Goal: Check status: Check status

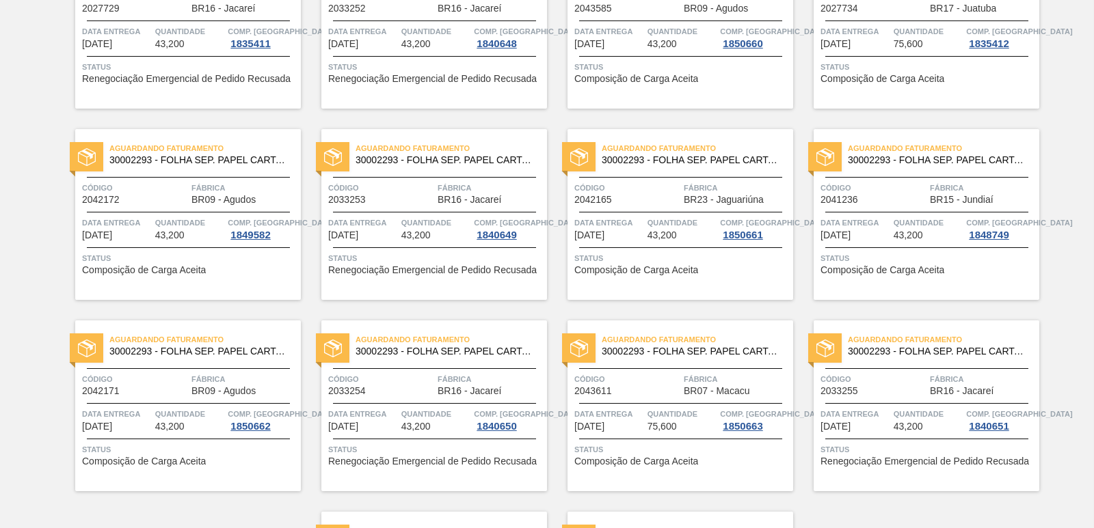
scroll to position [2115, 0]
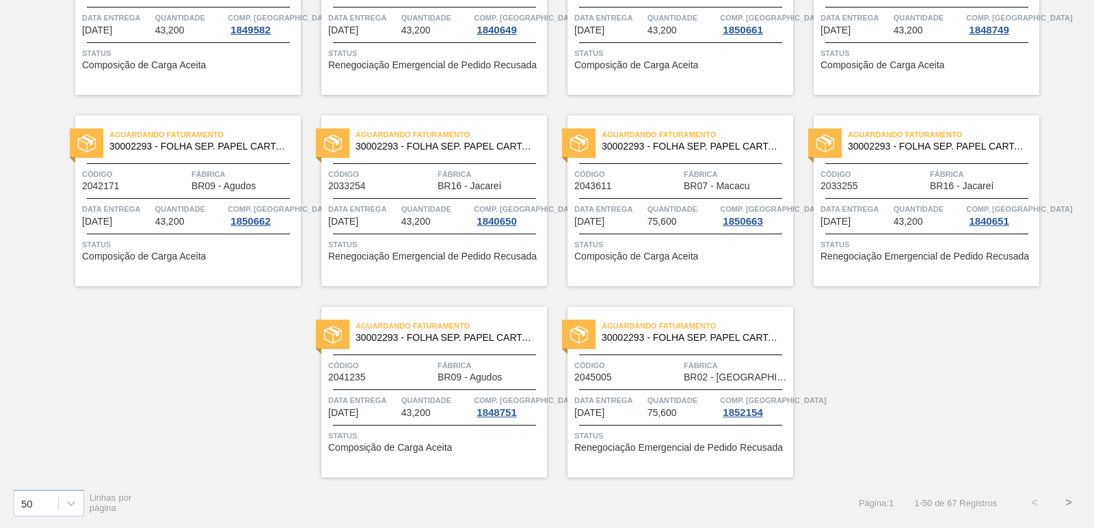
click at [1063, 498] on button ">" at bounding box center [1068, 503] width 34 height 34
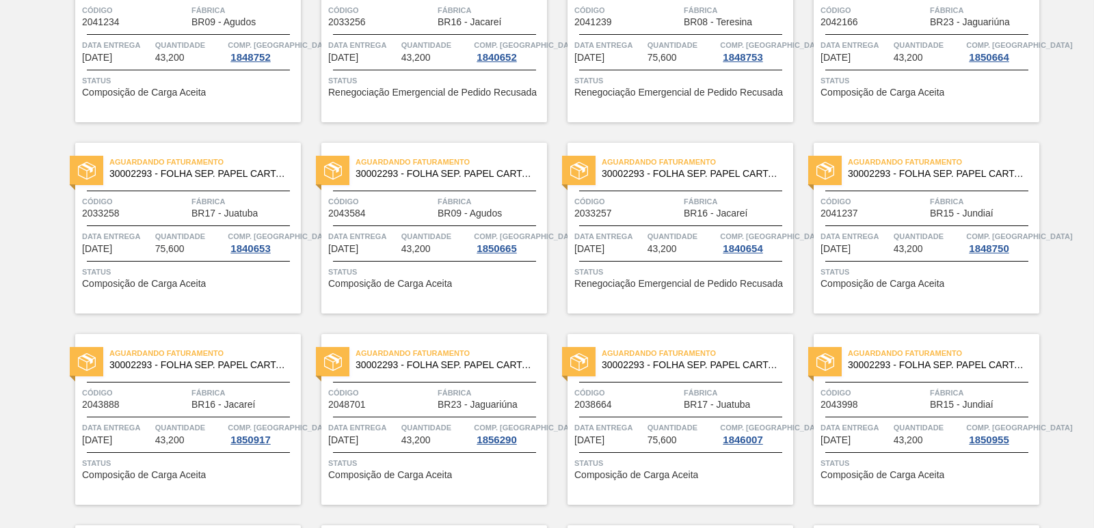
scroll to position [0, 0]
